Goal: Understand process/instructions: Learn how to perform a task or action

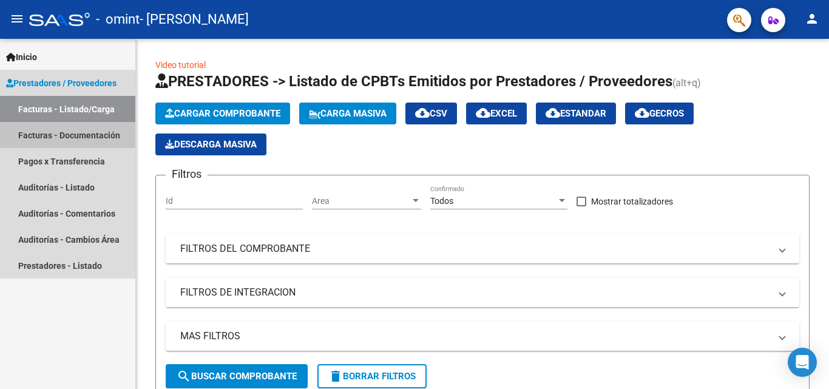
click at [109, 133] on link "Facturas - Documentación" at bounding box center [67, 135] width 135 height 26
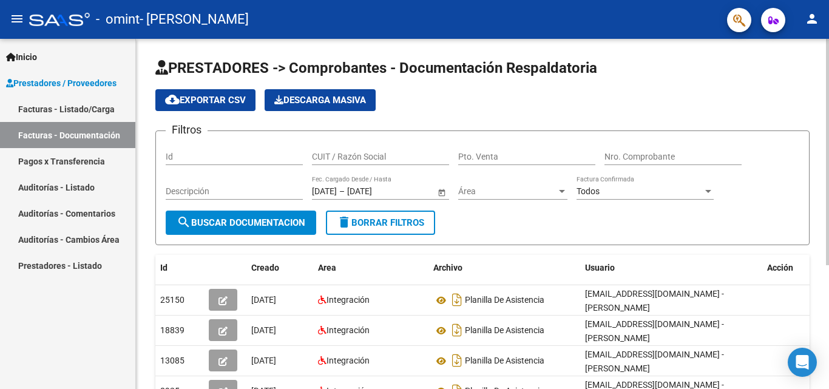
scroll to position [192, 0]
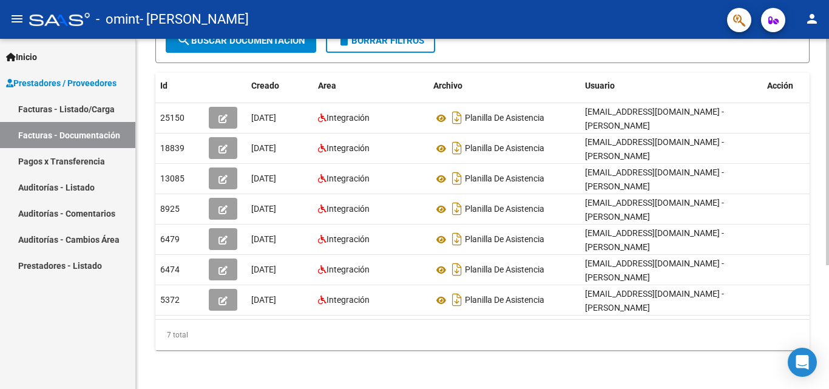
click at [826, 381] on div at bounding box center [827, 214] width 3 height 350
click at [826, 381] on div at bounding box center [827, 276] width 3 height 226
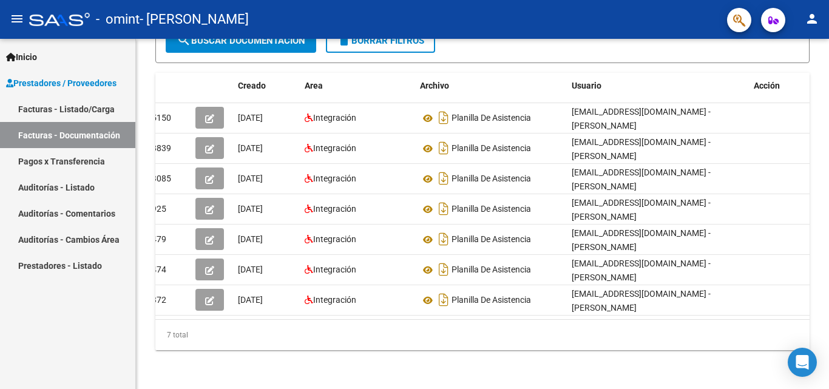
click at [83, 106] on link "Facturas - Listado/Carga" at bounding box center [67, 109] width 135 height 26
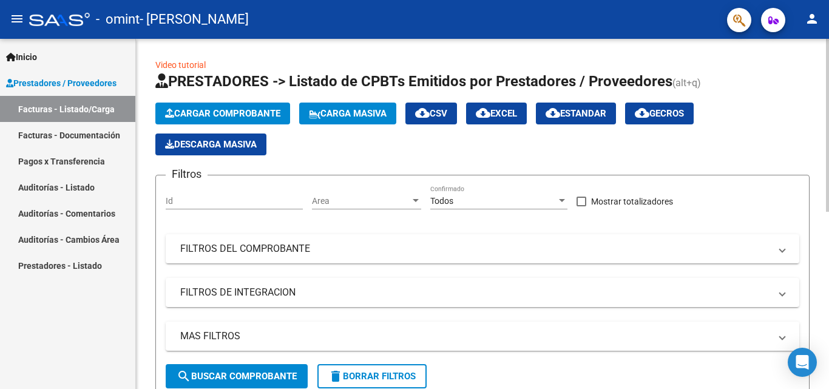
click at [824, 377] on div "Video tutorial PRESTADORES -> Listado de CPBTs Emitidos por Prestadores / Prove…" at bounding box center [482, 388] width 693 height 699
click at [824, 385] on div "Video tutorial PRESTADORES -> Listado de CPBTs Emitidos por Prestadores / Prove…" at bounding box center [482, 388] width 693 height 699
click at [825, 383] on div "Video tutorial PRESTADORES -> Listado de CPBTs Emitidos por Prestadores / Prove…" at bounding box center [482, 388] width 693 height 699
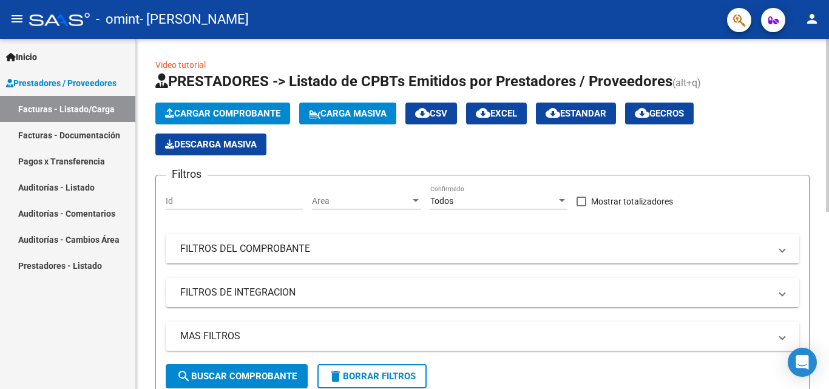
scroll to position [350, 0]
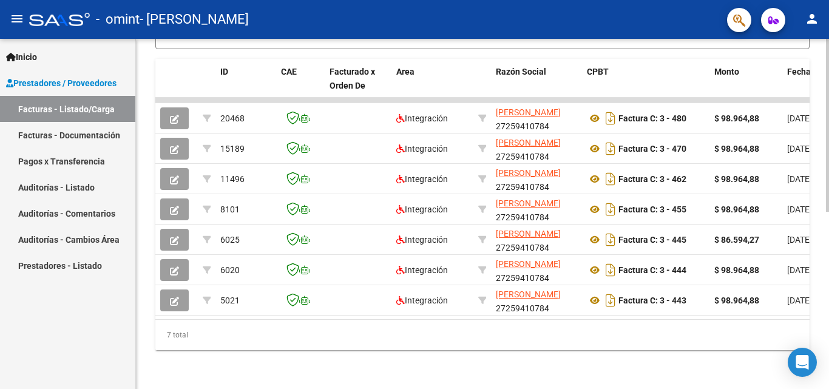
click at [828, 367] on div at bounding box center [827, 214] width 3 height 350
click at [828, 367] on div at bounding box center [827, 302] width 3 height 173
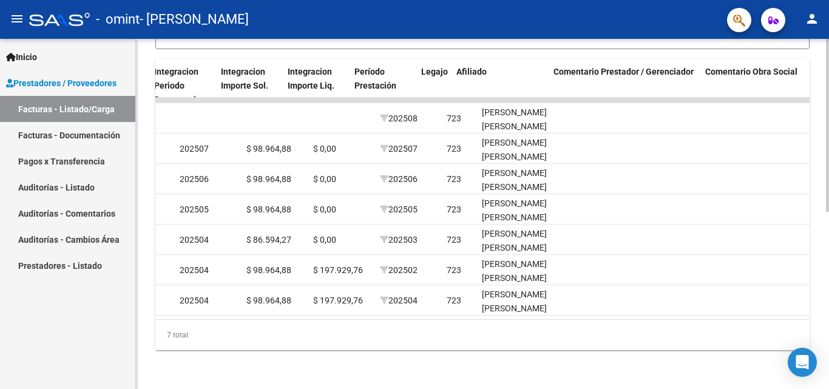
scroll to position [0, 1383]
